Goal: Communication & Community: Ask a question

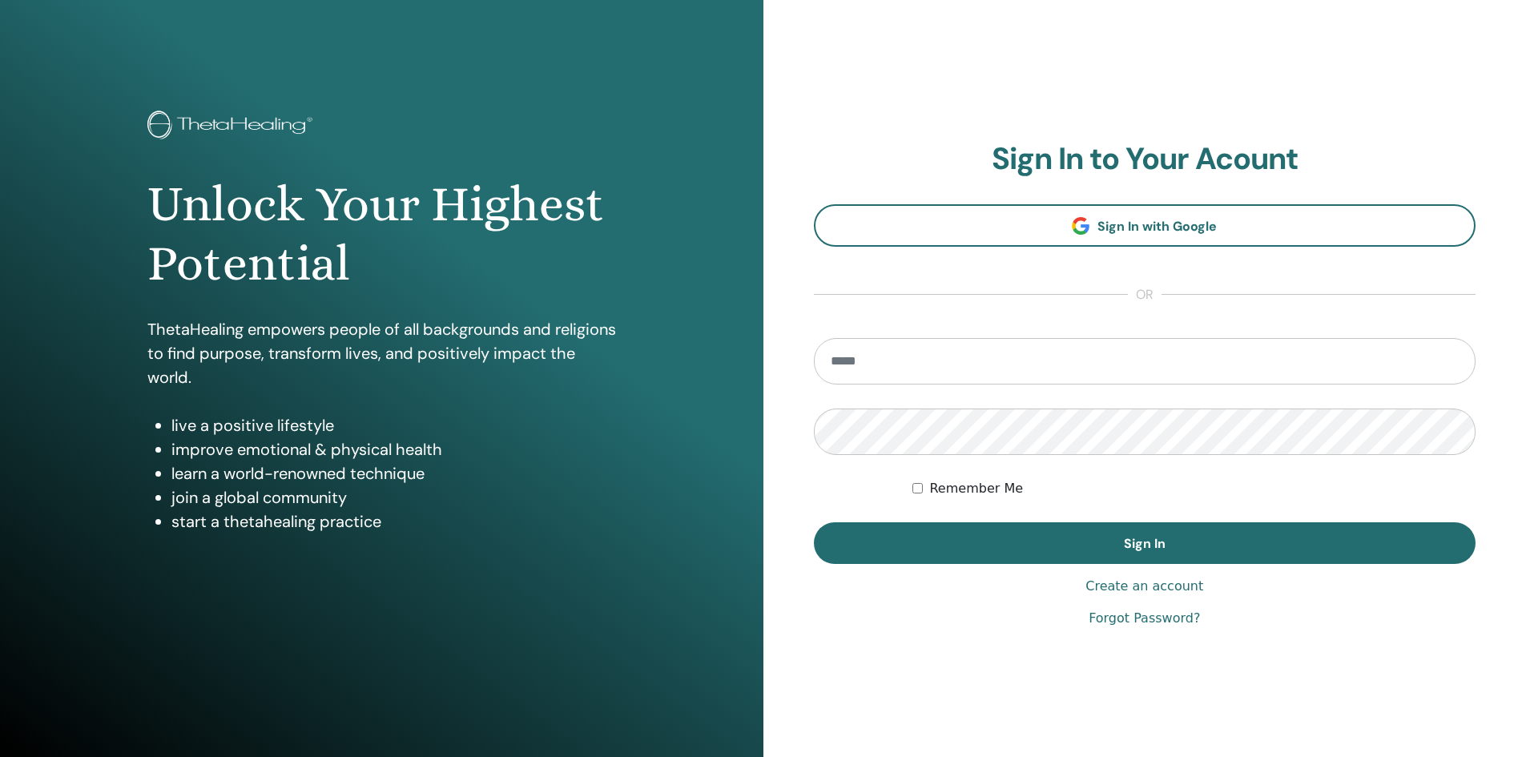
click at [945, 378] on input "email" at bounding box center [1145, 361] width 663 height 46
click at [947, 366] on input "email" at bounding box center [1145, 361] width 663 height 46
type input "**********"
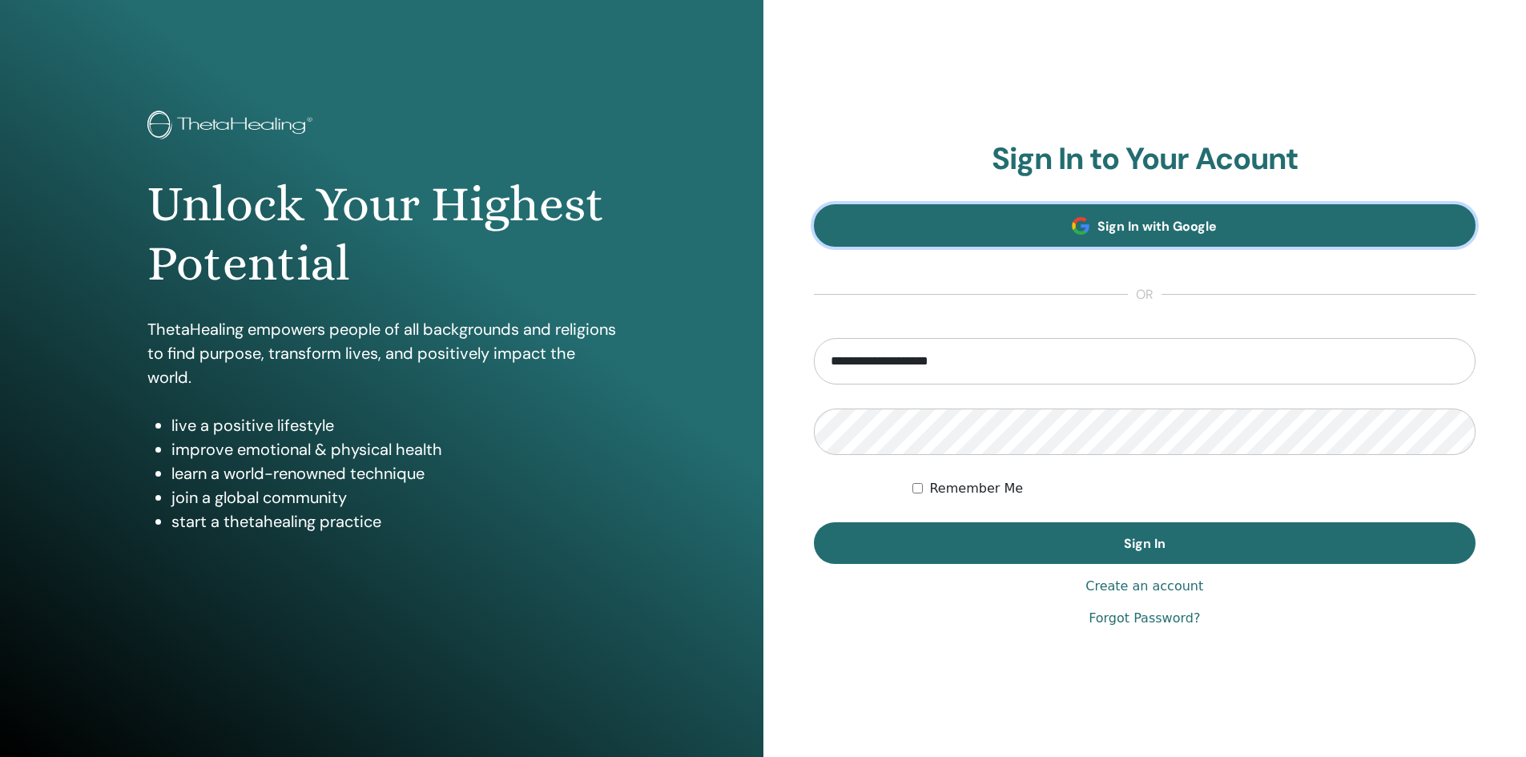
click at [1123, 231] on span "Sign In with Google" at bounding box center [1157, 226] width 119 height 17
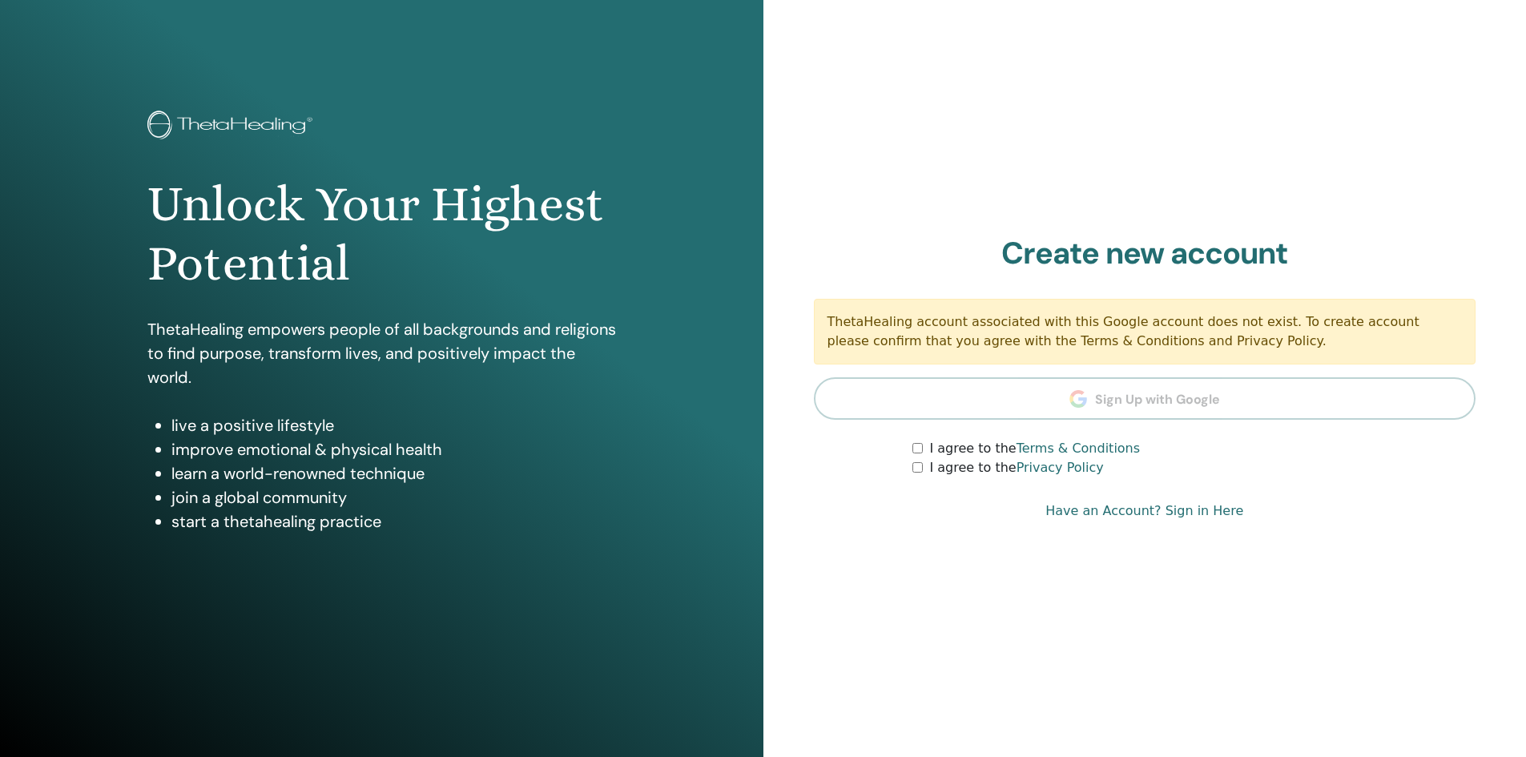
click at [1131, 397] on section "Create new account ThetaHealing account associated with this Google account doe…" at bounding box center [1145, 357] width 663 height 243
click at [914, 453] on form "I agree to the Terms & Conditions I agree to the Privacy Policy" at bounding box center [1145, 458] width 663 height 38
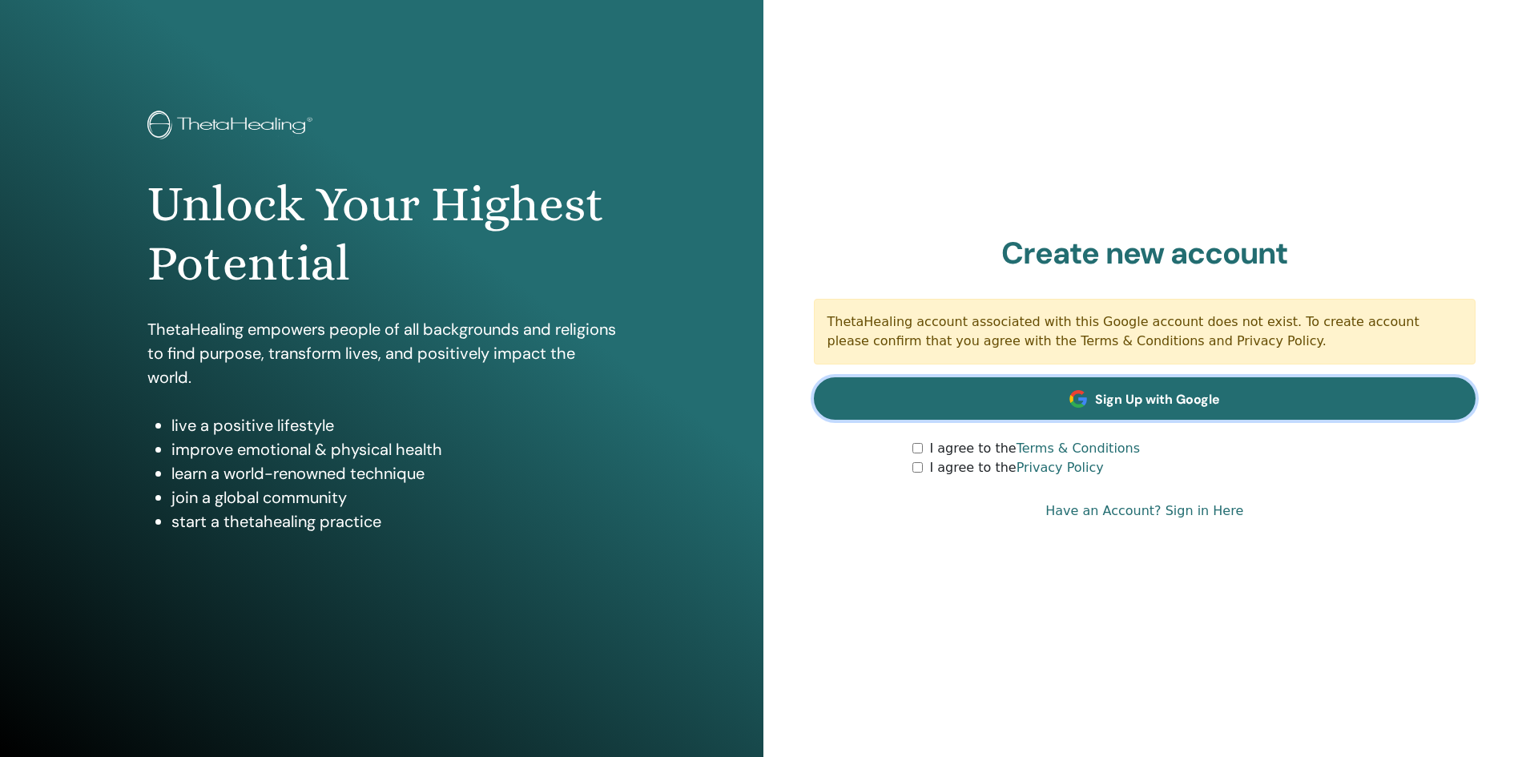
click at [1202, 401] on span "Sign Up with Google" at bounding box center [1157, 399] width 125 height 17
click at [1110, 393] on span "Sign Up with Google" at bounding box center [1157, 399] width 125 height 17
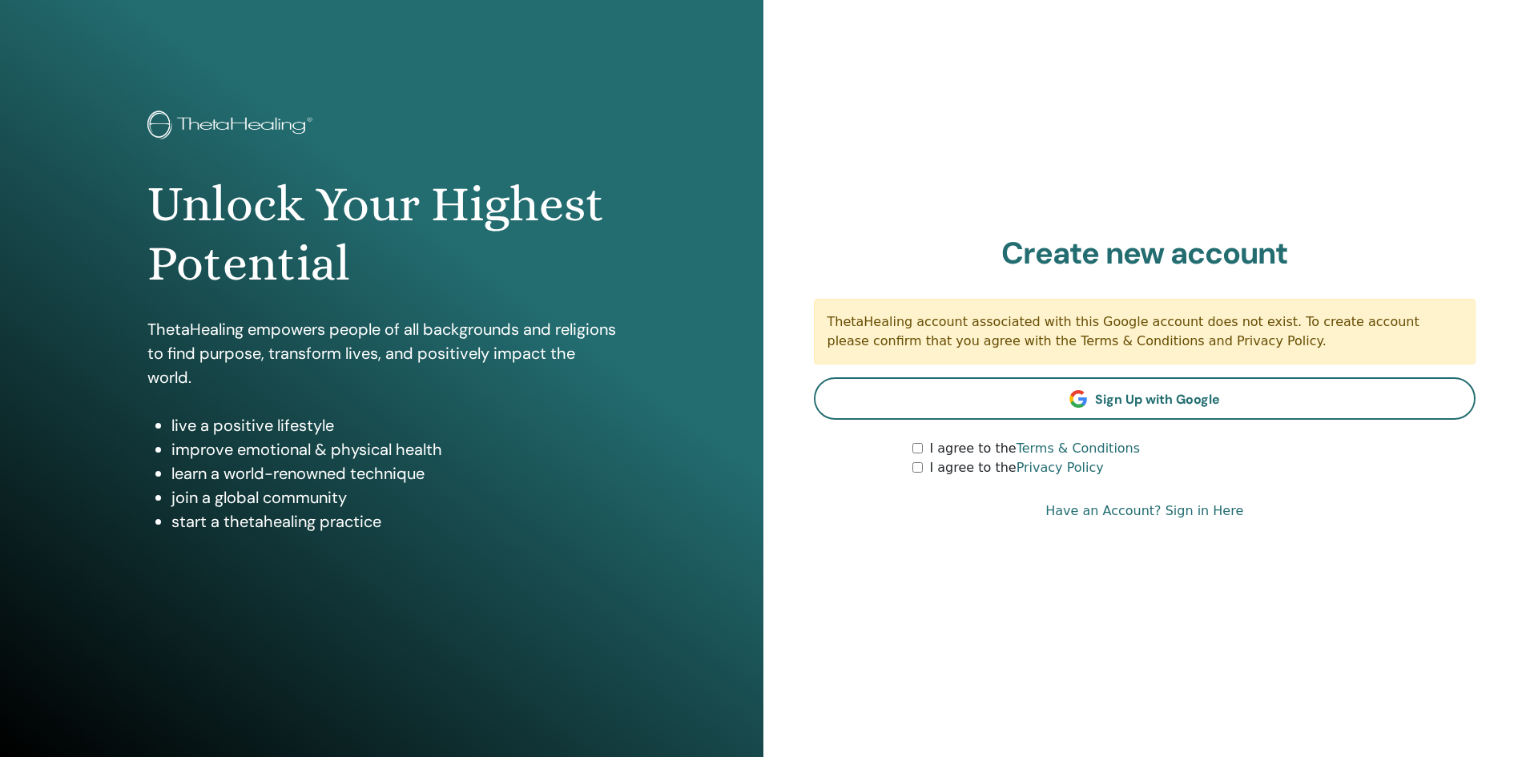
drag, startPoint x: 1413, startPoint y: 2, endPoint x: 1096, endPoint y: 143, distance: 346.1
click at [1096, 143] on div "Sign In to Your Acount Sign In with Google or Remember Me Sign In Create new ac…" at bounding box center [1146, 384] width 764 height 769
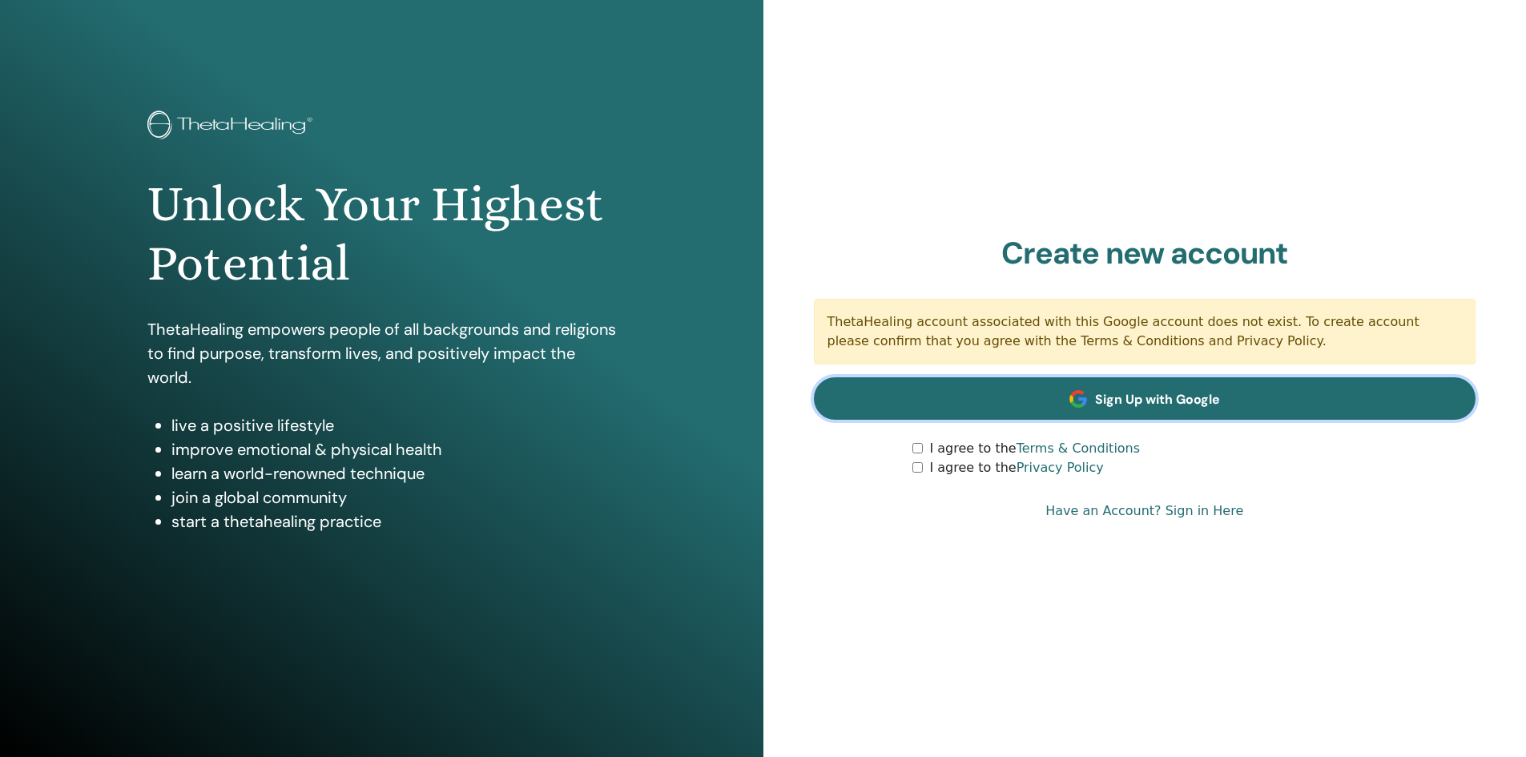
click at [1153, 407] on link "Sign Up with Google" at bounding box center [1145, 398] width 663 height 42
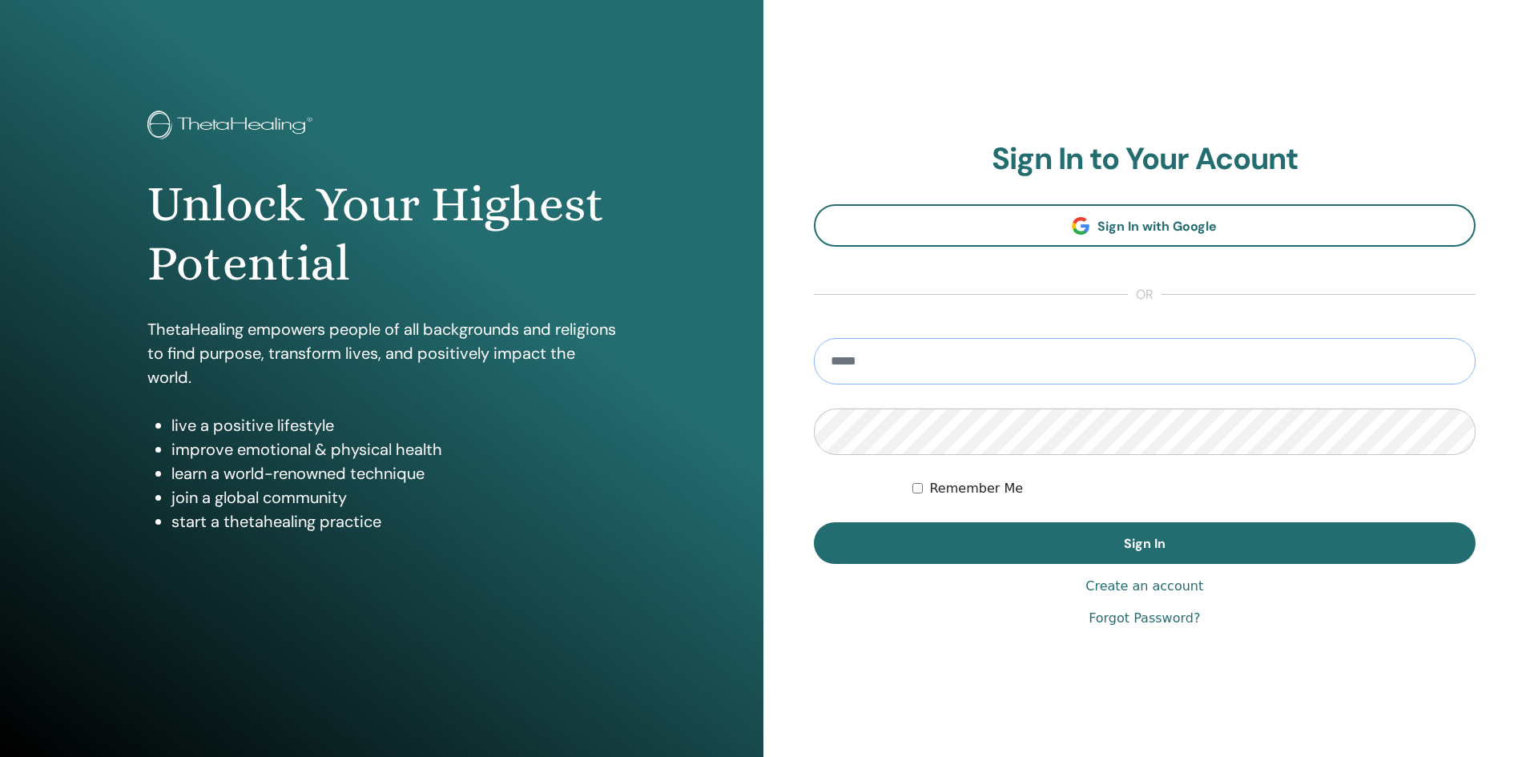
click at [948, 380] on input "email" at bounding box center [1145, 361] width 663 height 46
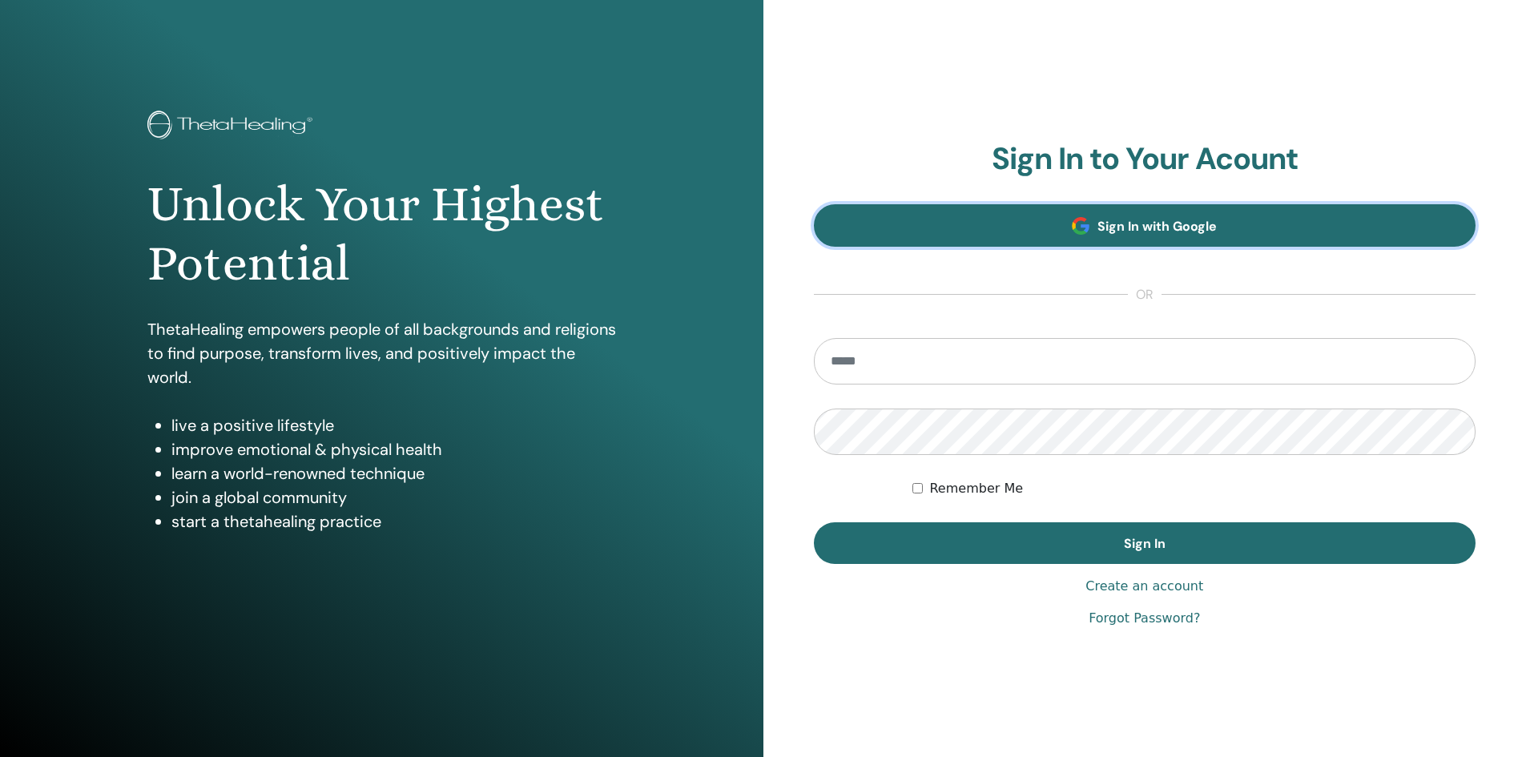
click at [1191, 234] on span "Sign In with Google" at bounding box center [1157, 226] width 119 height 17
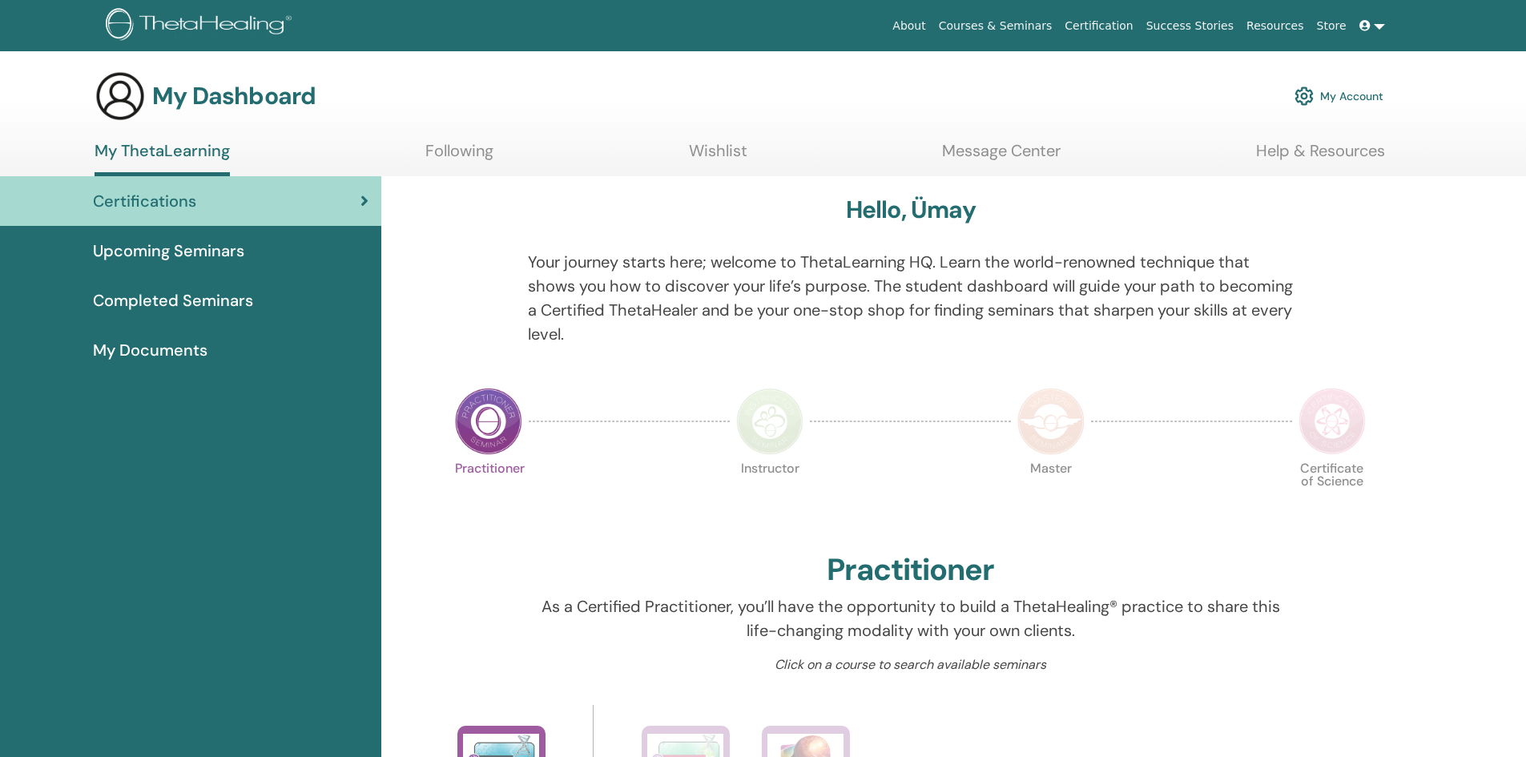
click at [1360, 97] on link "My Account" at bounding box center [1339, 96] width 89 height 35
click at [1324, 152] on link "Help & Resources" at bounding box center [1320, 156] width 129 height 31
click at [1023, 149] on link "Message Center" at bounding box center [1001, 156] width 119 height 31
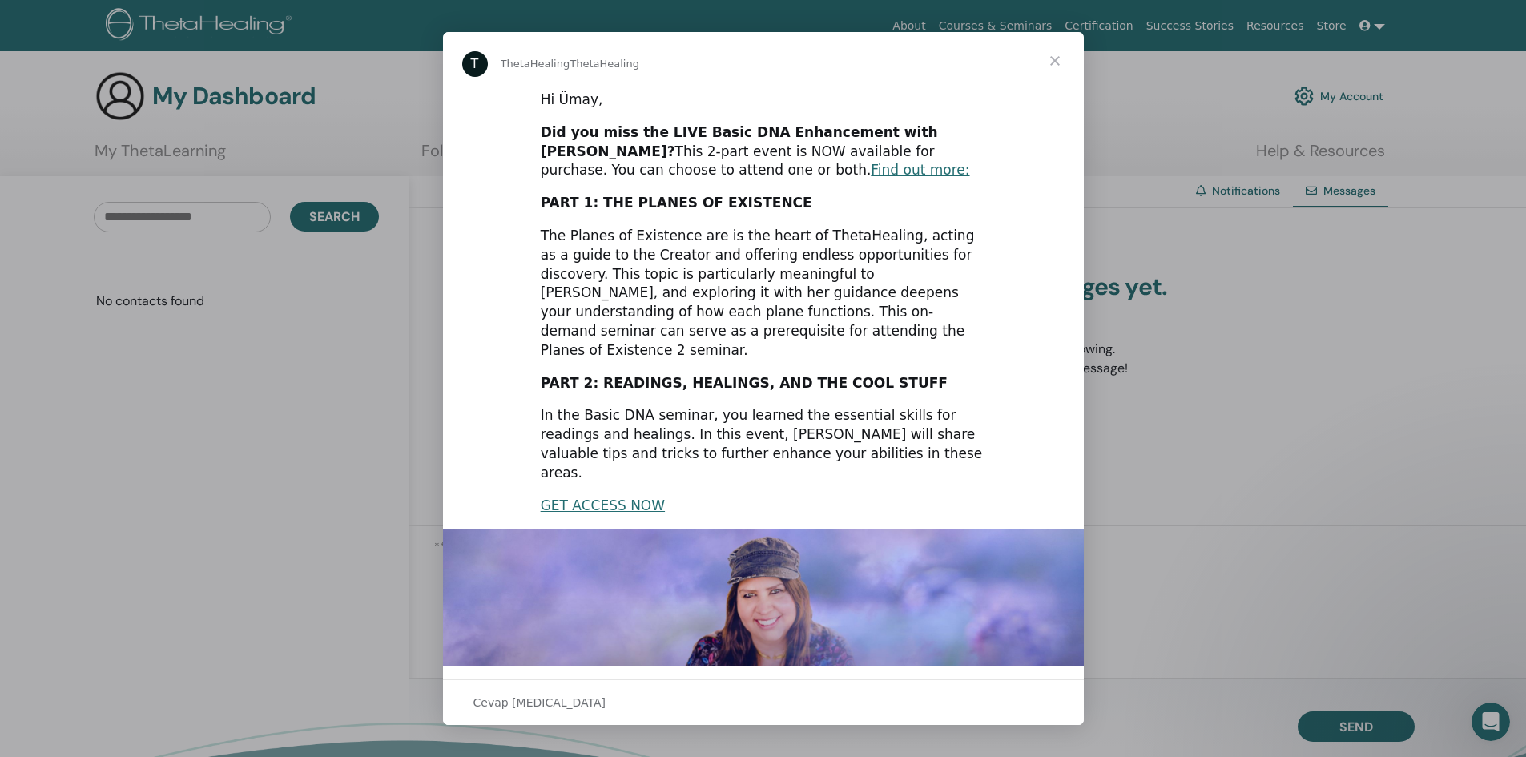
click at [1050, 61] on span "Kapat" at bounding box center [1055, 61] width 58 height 58
